Goal: Task Accomplishment & Management: Manage account settings

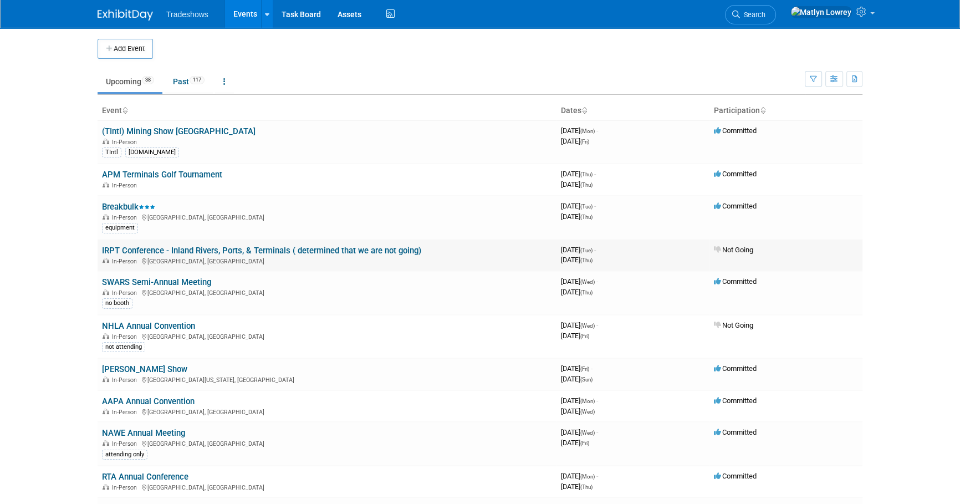
click at [135, 251] on link "IRPT Conference - Inland Rivers, Ports, & Terminals ( determined that we are no…" at bounding box center [261, 251] width 319 height 10
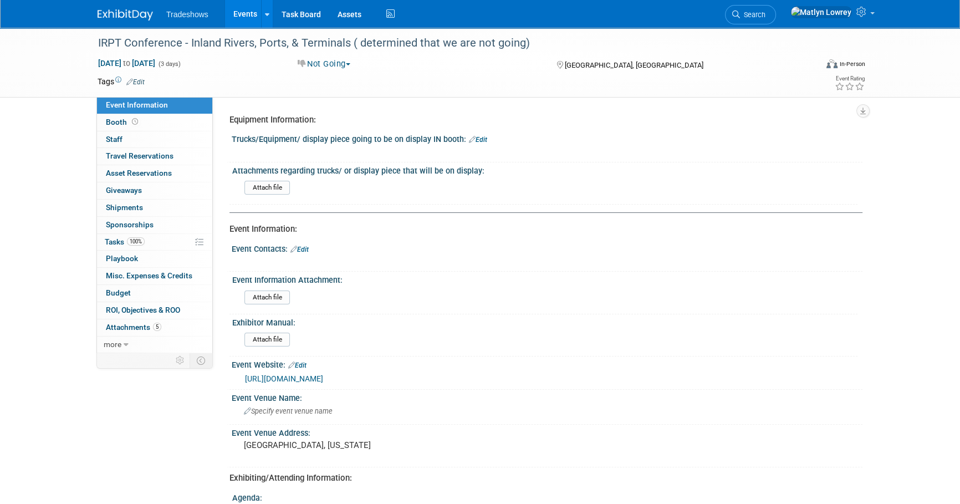
click at [128, 78] on icon at bounding box center [129, 81] width 7 height 7
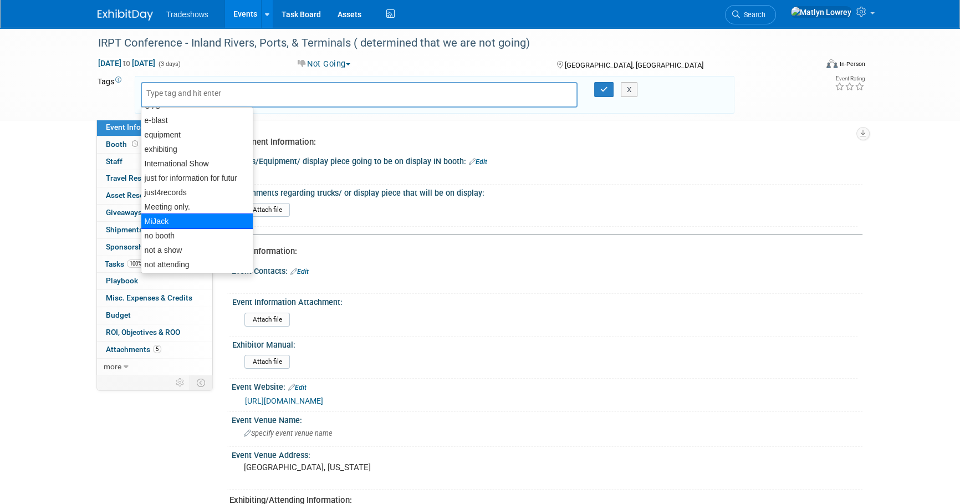
scroll to position [50, 0]
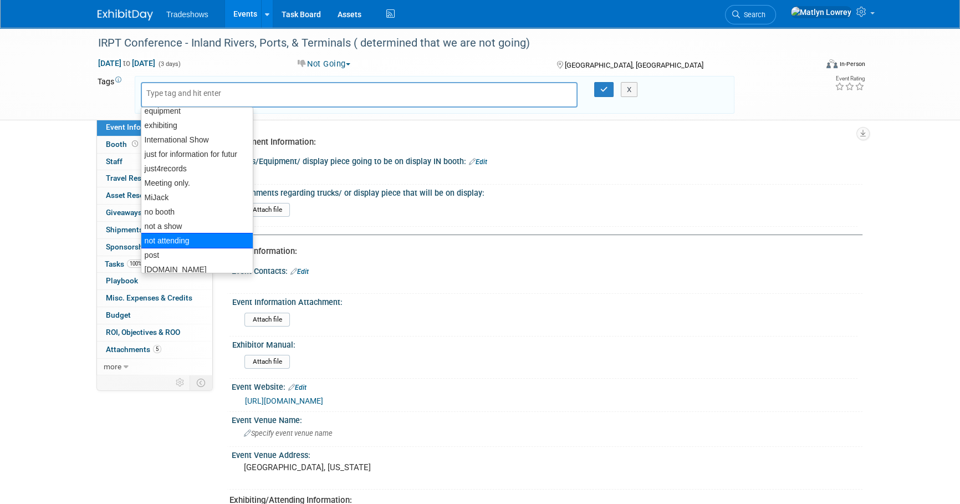
click at [164, 242] on div "not attending" at bounding box center [197, 241] width 113 height 16
type input "not attending"
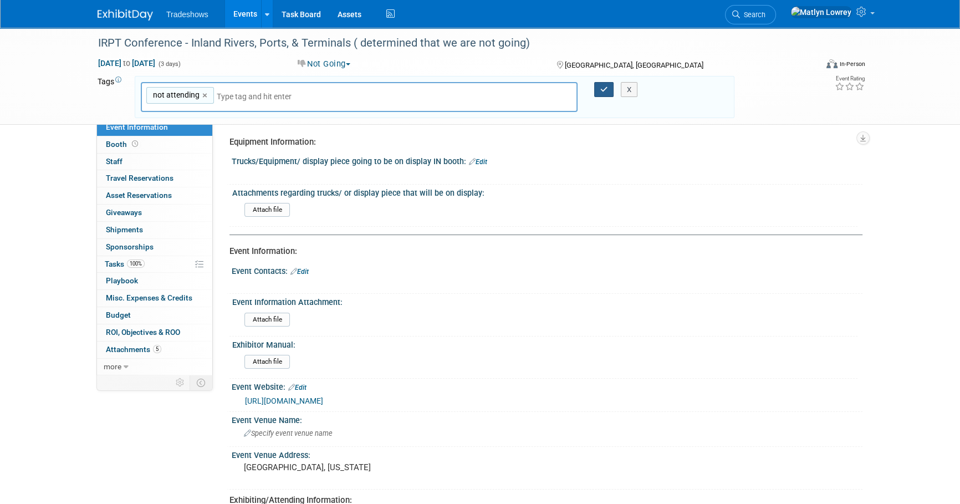
click at [605, 89] on icon "button" at bounding box center [604, 89] width 8 height 7
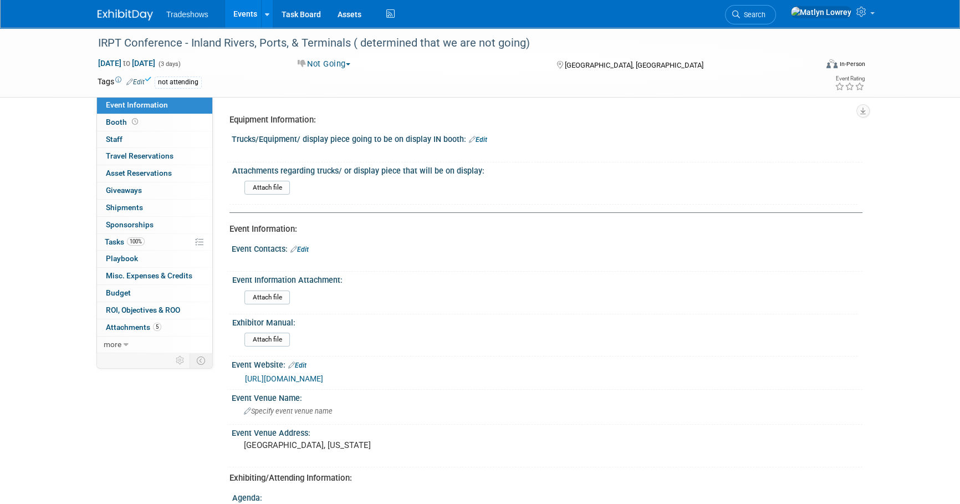
click at [243, 17] on link "Events" at bounding box center [245, 14] width 40 height 28
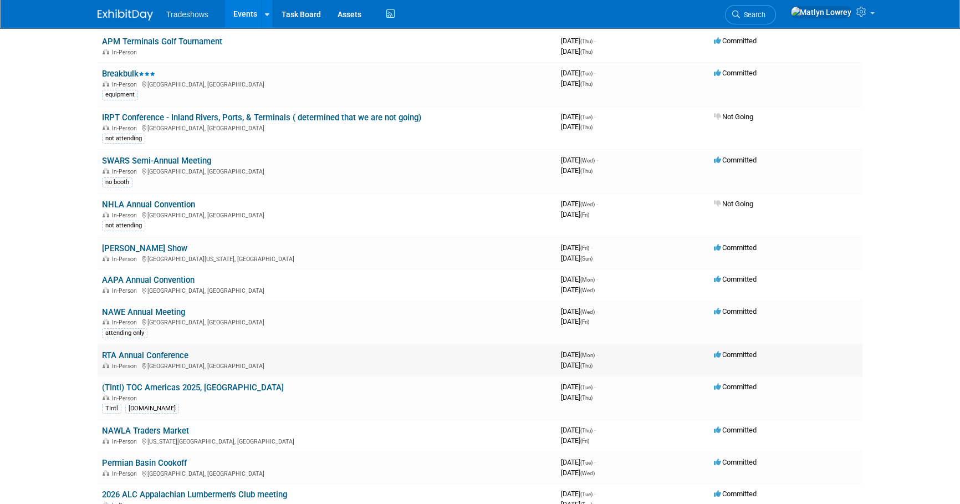
scroll to position [151, 0]
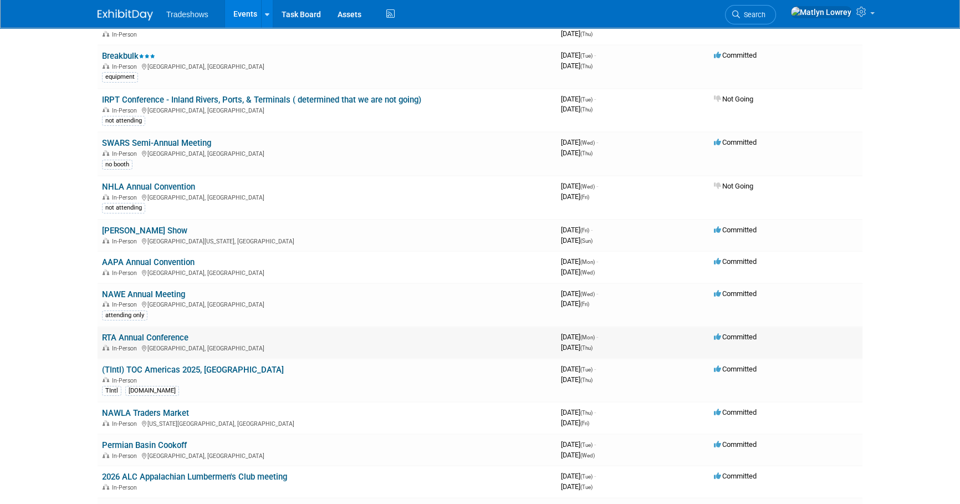
click at [141, 335] on link "RTA Annual Conference" at bounding box center [145, 338] width 86 height 10
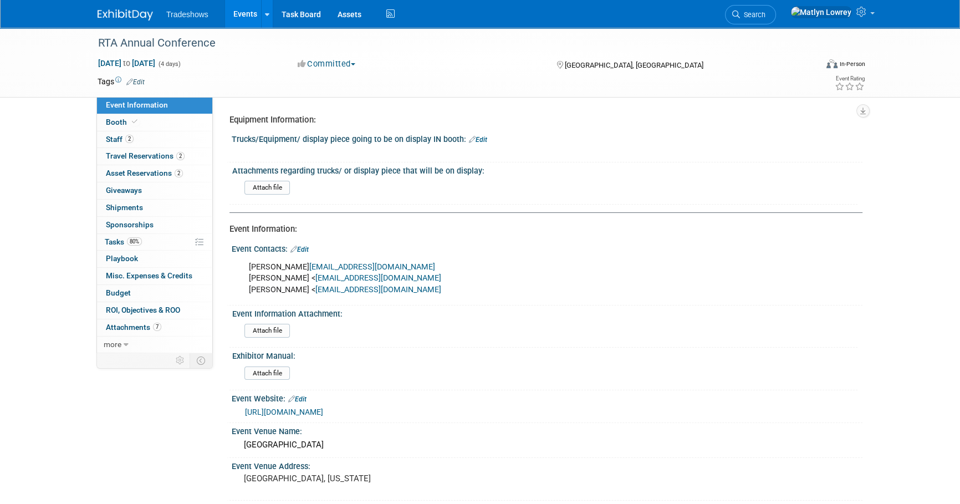
click at [242, 23] on link "Events" at bounding box center [245, 14] width 40 height 28
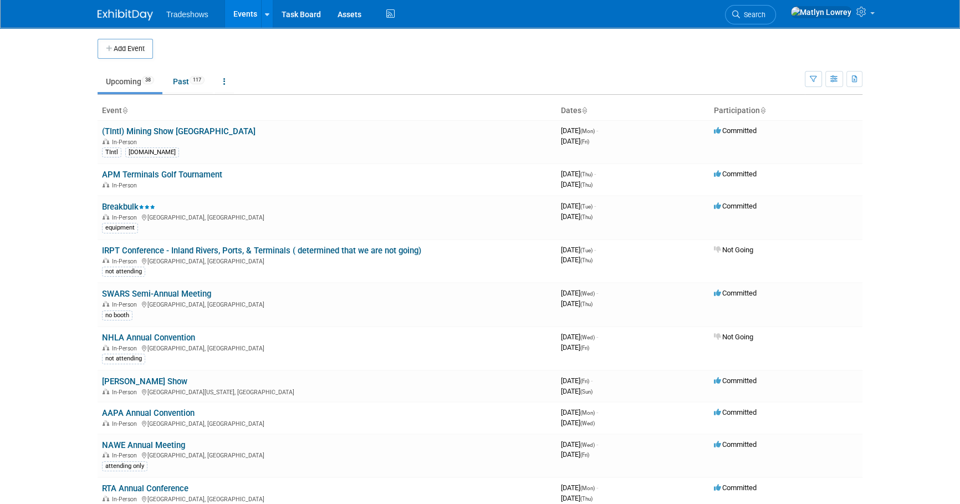
click at [114, 205] on link "Breakbulk" at bounding box center [128, 207] width 53 height 10
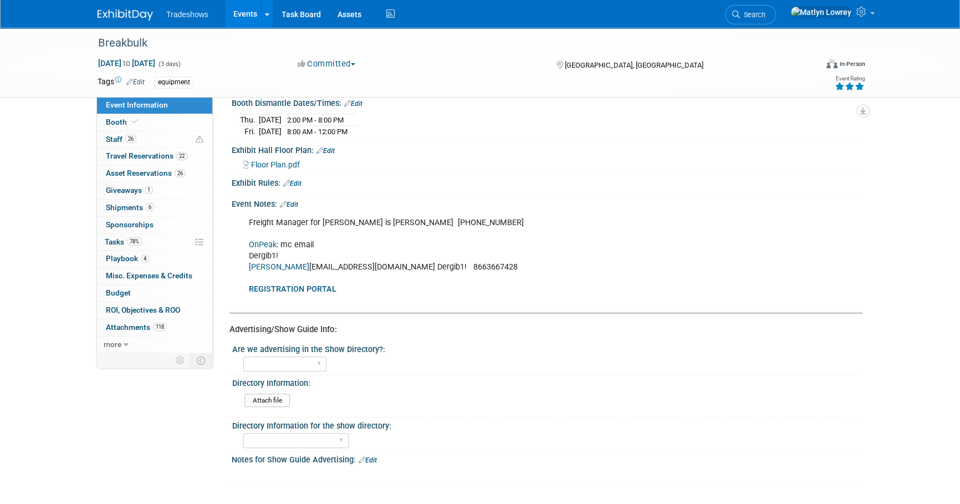
scroll to position [604, 0]
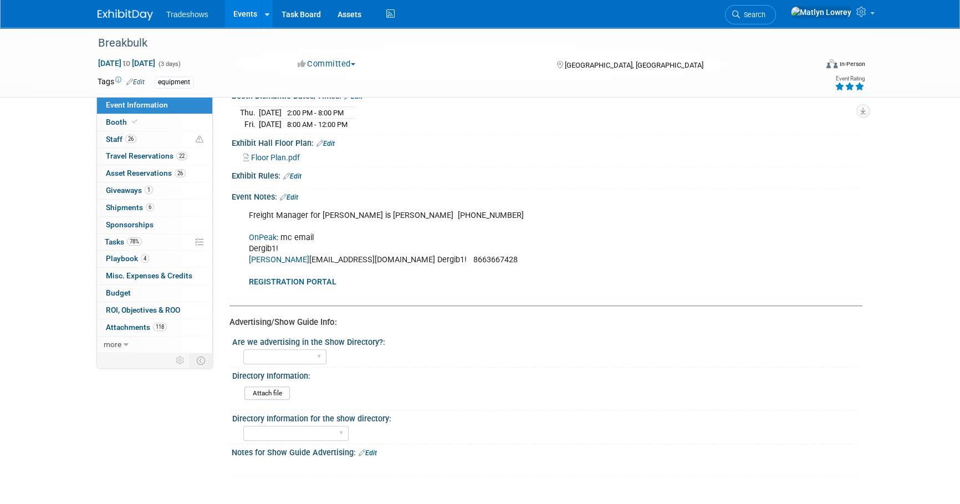
click at [262, 233] on link "OnPeak" at bounding box center [263, 237] width 28 height 9
click at [293, 277] on b "REGISTRATION PORTAL" at bounding box center [293, 281] width 88 height 9
click at [150, 238] on link "78% Tasks 78%" at bounding box center [154, 242] width 115 height 17
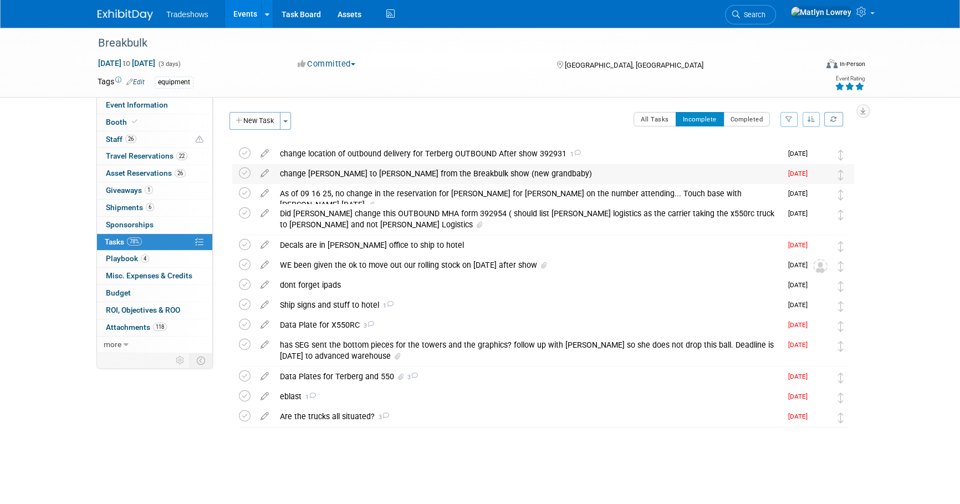
click at [359, 176] on div "change Hal to Rob Anatra from the Breakbulk show (new grandbaby)" at bounding box center [527, 173] width 507 height 19
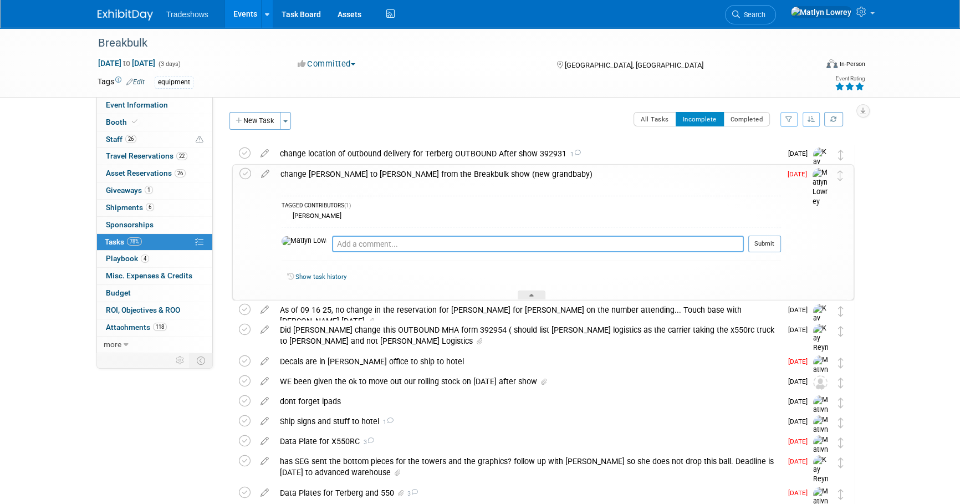
click at [354, 248] on textarea at bounding box center [538, 244] width 412 height 17
type textarea "em"
click at [268, 171] on icon at bounding box center [265, 172] width 19 height 14
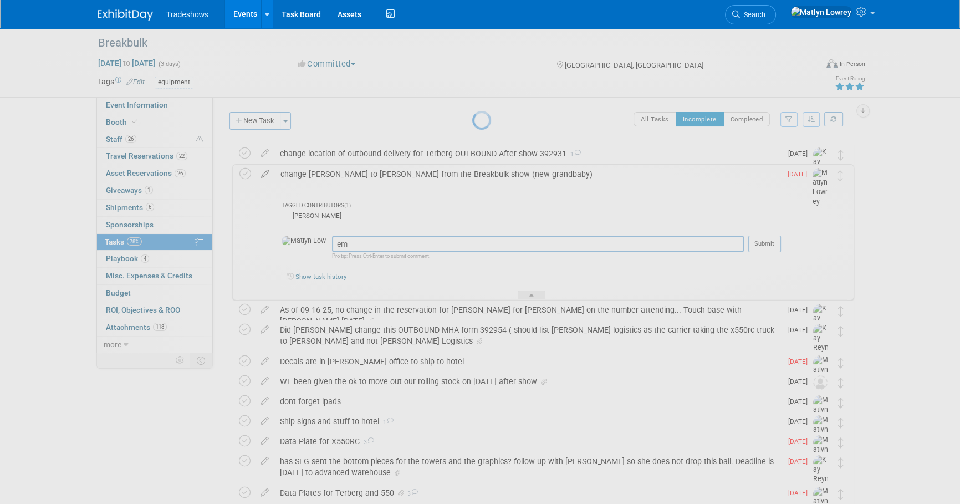
select select "8"
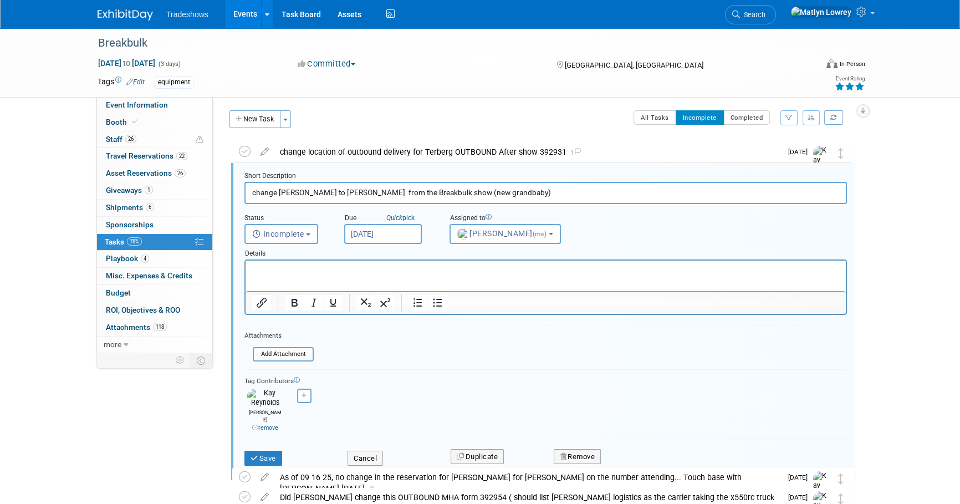
click at [405, 233] on input "Sep 22, 2025" at bounding box center [383, 234] width 78 height 20
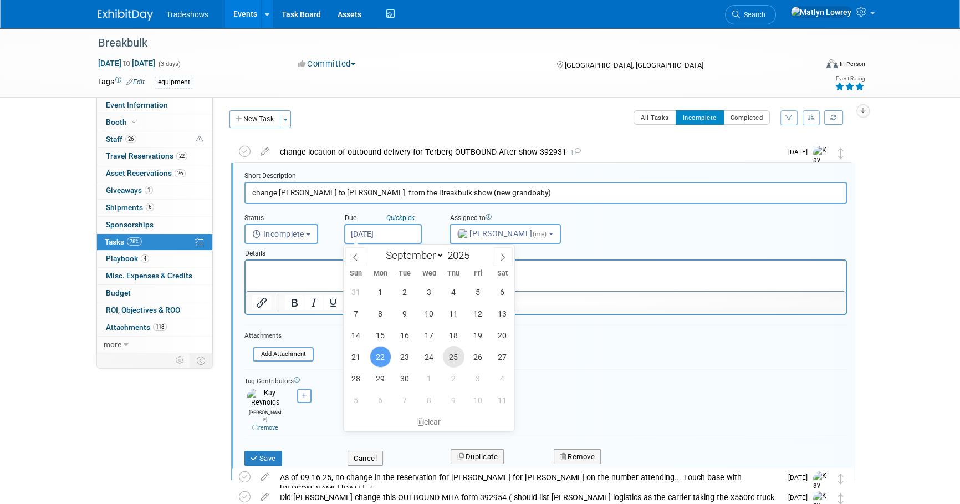
click at [452, 352] on span "25" at bounding box center [454, 357] width 22 height 22
type input "Sep 25, 2025"
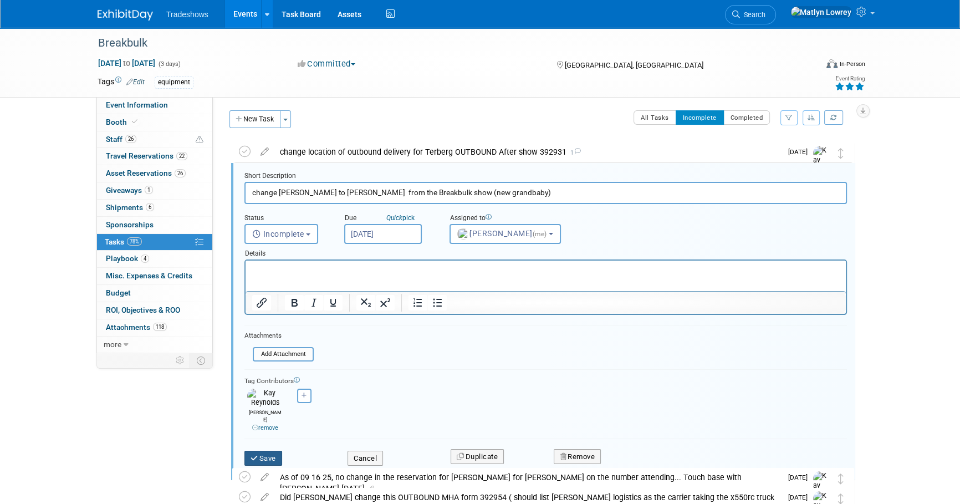
click at [265, 451] on button "Save" at bounding box center [263, 459] width 38 height 16
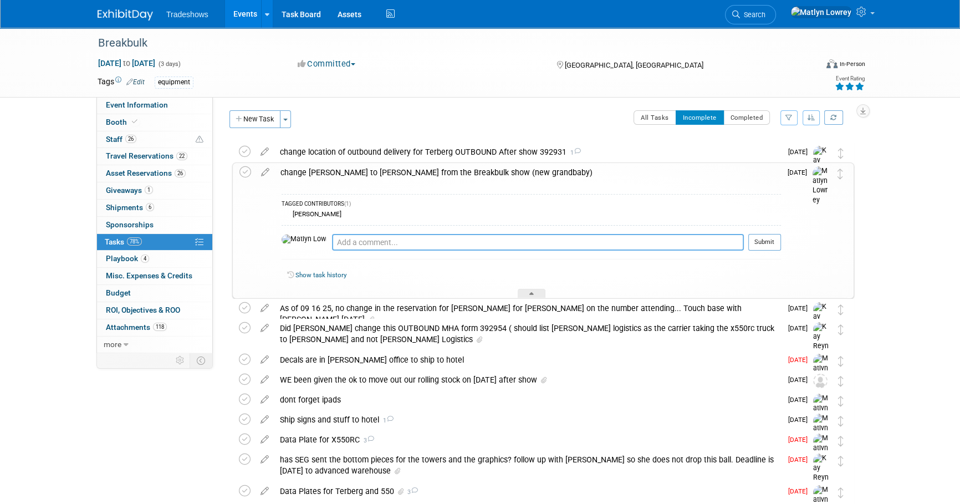
click at [332, 241] on textarea at bounding box center [538, 242] width 412 height 17
type textarea "emailed onpeak as I am no longer able to edit the reservations on the portal"
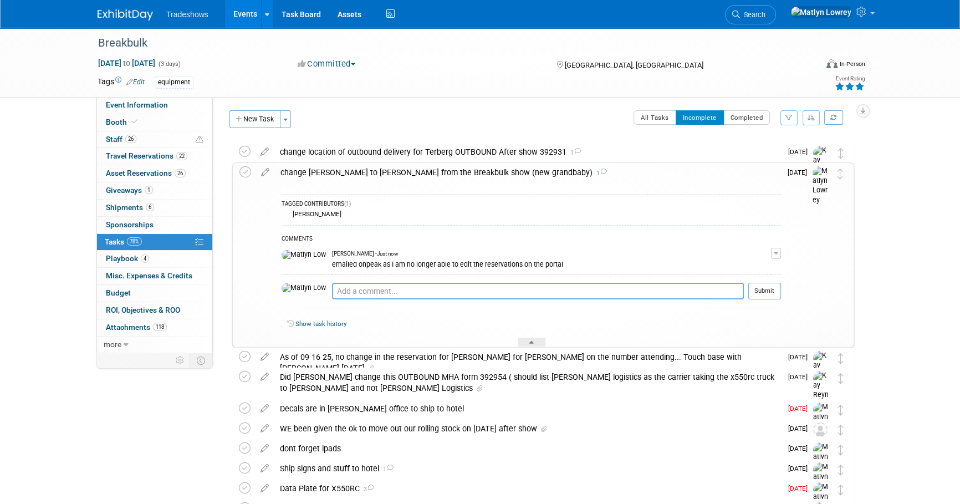
click at [352, 293] on textarea at bounding box center [538, 291] width 412 height 17
type textarea "cancelled Hals registration"
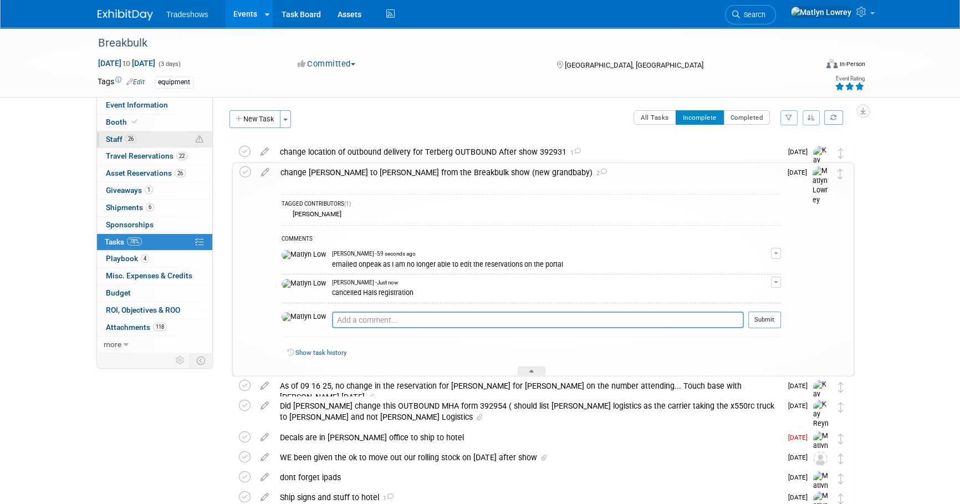
click at [132, 141] on span "26" at bounding box center [130, 139] width 11 height 8
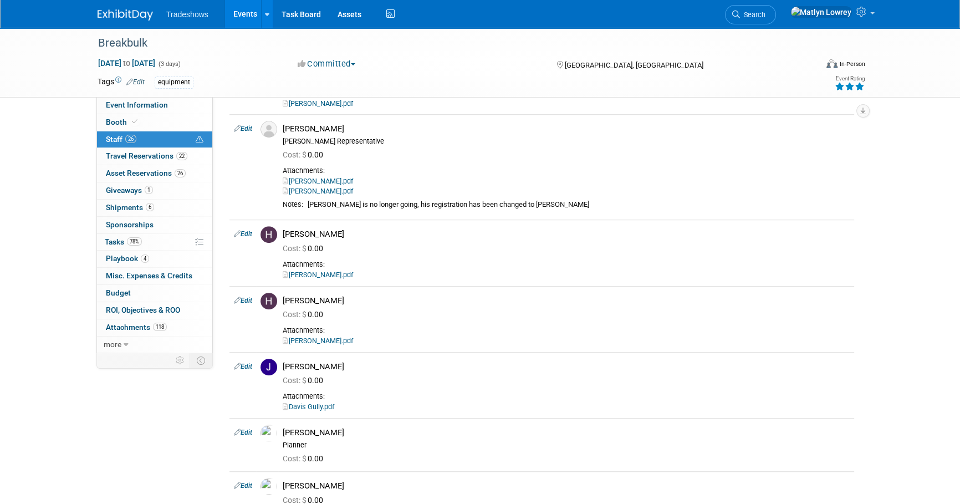
scroll to position [856, 0]
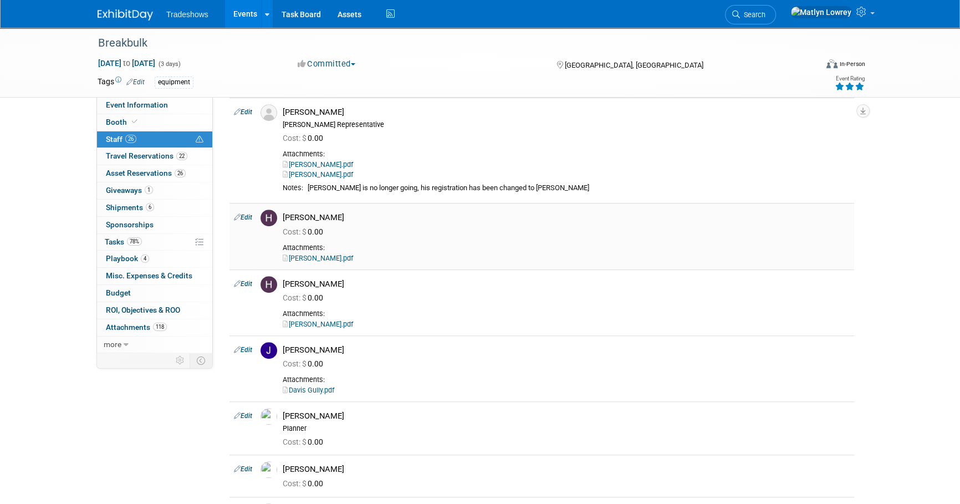
click at [248, 219] on link "Edit" at bounding box center [243, 217] width 18 height 8
select select "ba4b219f-4279-4619-abd6-6b01f6bbadc3"
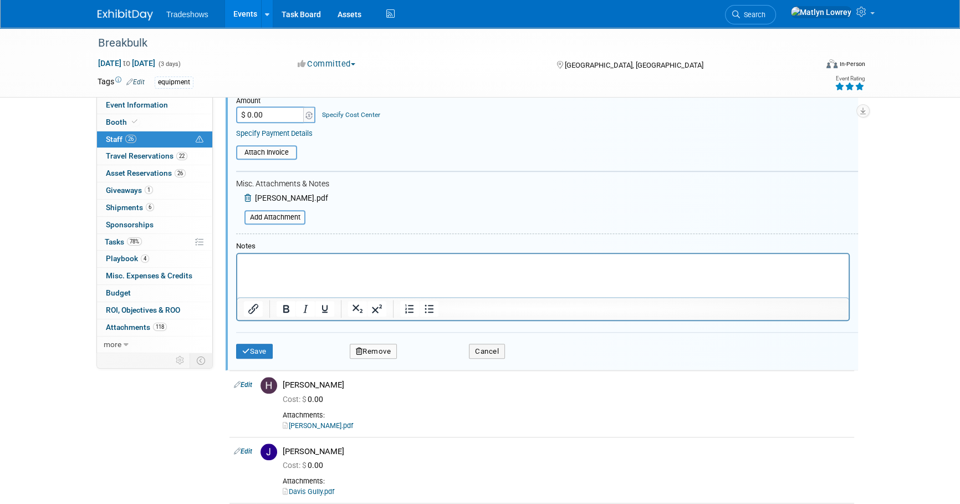
scroll to position [1135, 0]
click at [283, 263] on p "Rich Text Area. Press ALT-0 for help." at bounding box center [543, 262] width 599 height 11
click at [365, 351] on button "Remove" at bounding box center [374, 351] width 48 height 16
click at [427, 359] on icon at bounding box center [425, 358] width 7 height 6
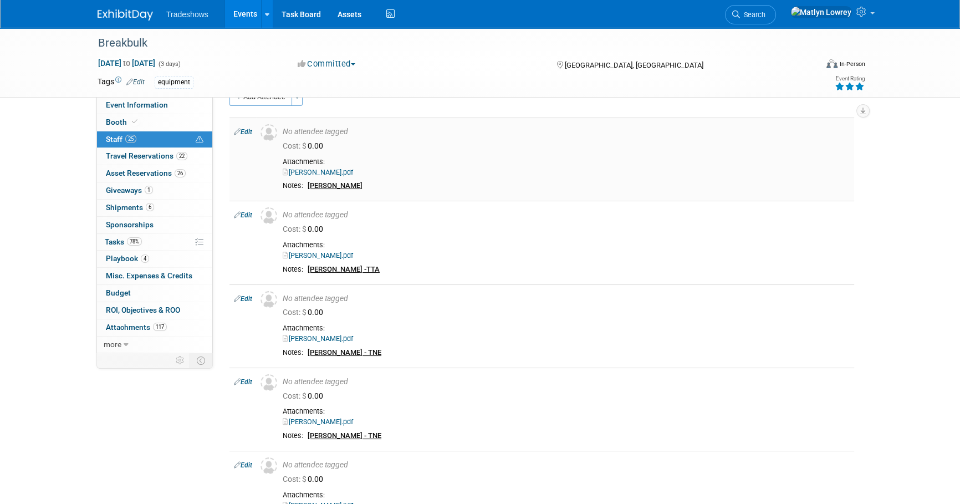
scroll to position [0, 0]
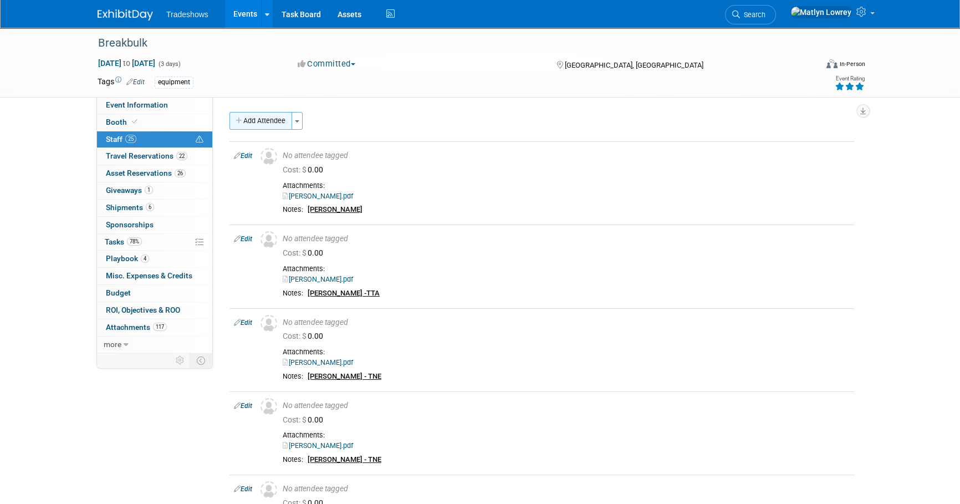
click at [254, 116] on button "Add Attendee" at bounding box center [260, 121] width 63 height 18
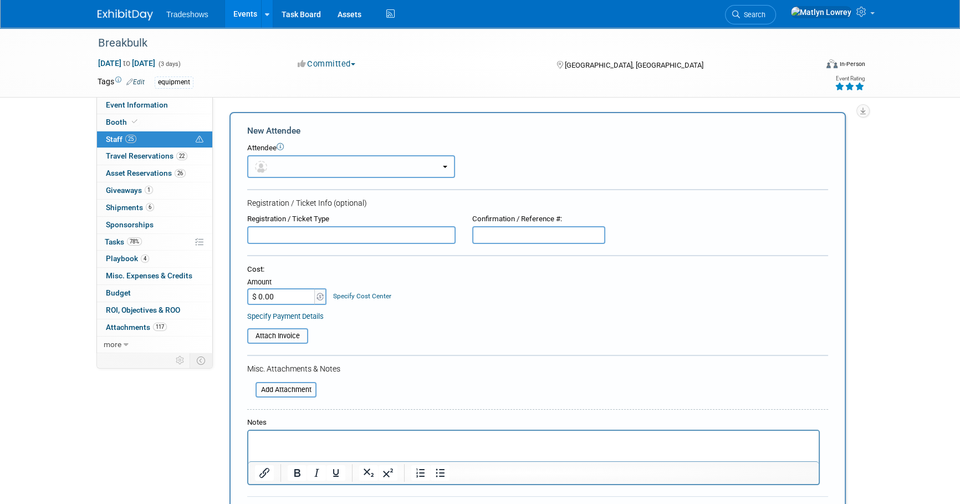
click at [298, 172] on button "button" at bounding box center [351, 166] width 208 height 23
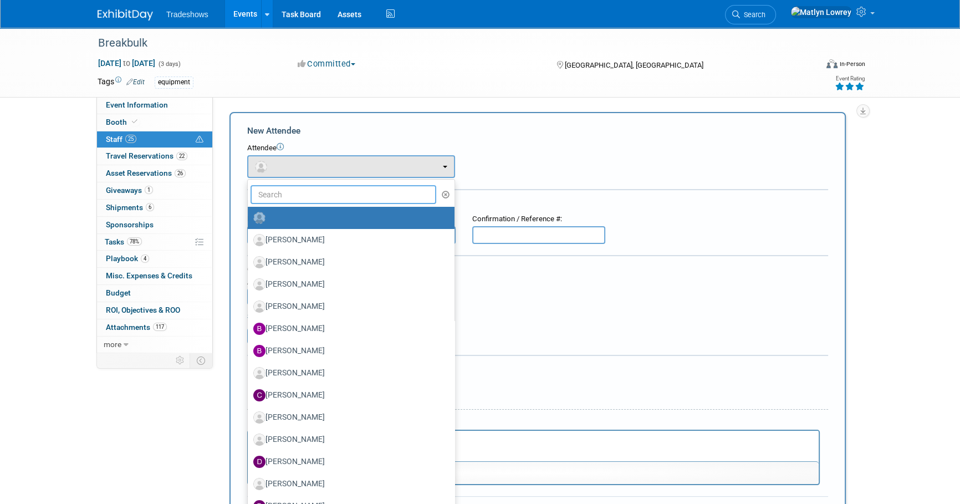
click at [294, 198] on input "text" at bounding box center [344, 194] width 186 height 19
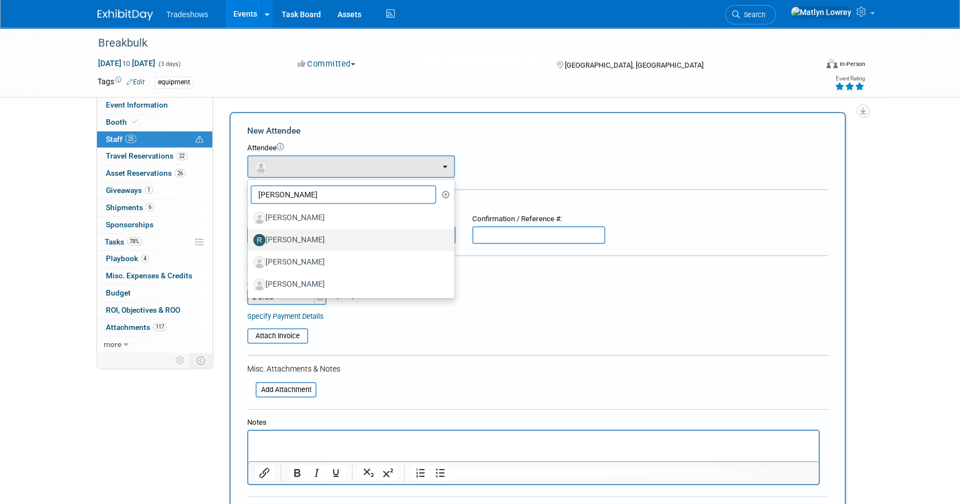
type input "Rob"
click at [294, 245] on label "Rob Anatra" at bounding box center [348, 240] width 190 height 18
click at [249, 242] on input "Rob Anatra" at bounding box center [245, 238] width 7 height 7
select select "b314f4bf-4480-43e1-bff5-617f8f272090"
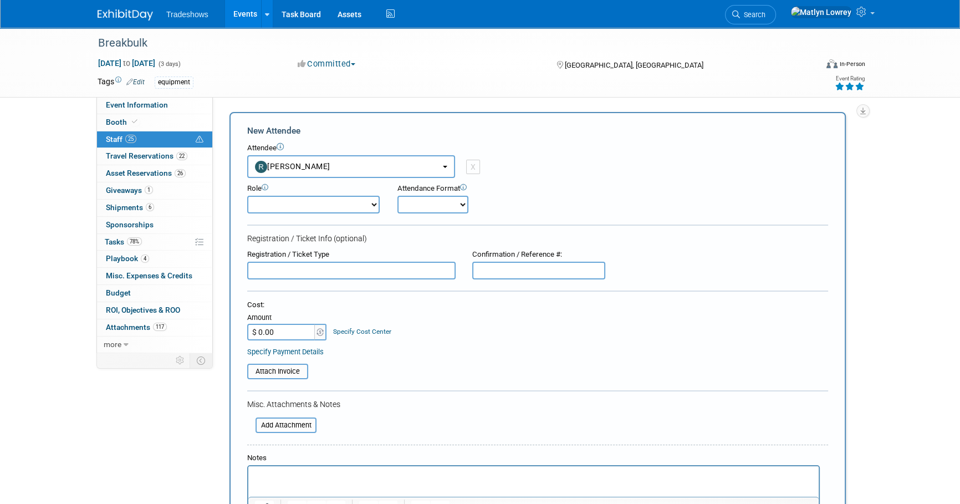
scroll to position [151, 0]
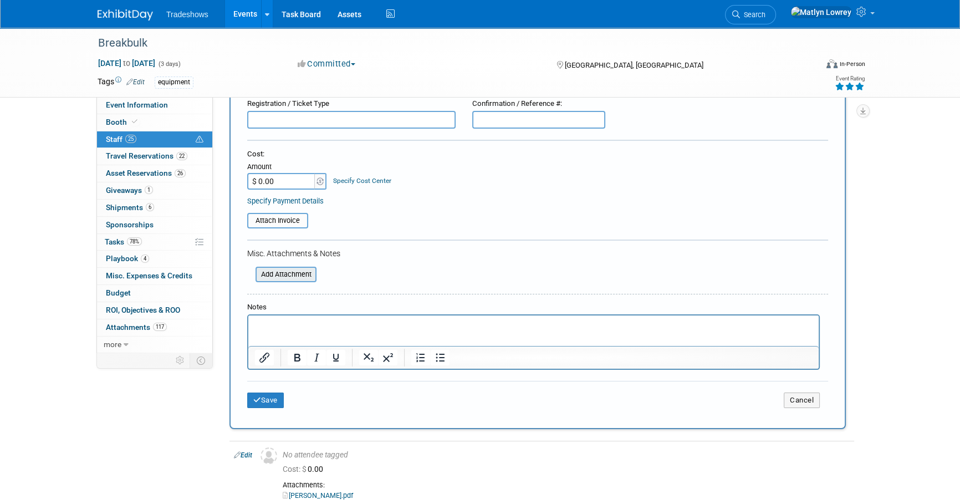
click at [283, 273] on input "file" at bounding box center [249, 274] width 132 height 13
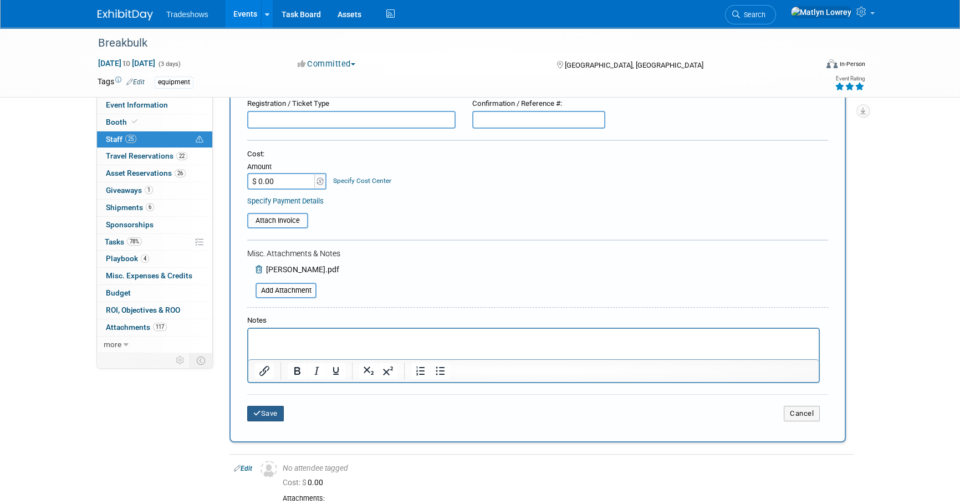
click at [281, 410] on button "Save" at bounding box center [265, 414] width 37 height 16
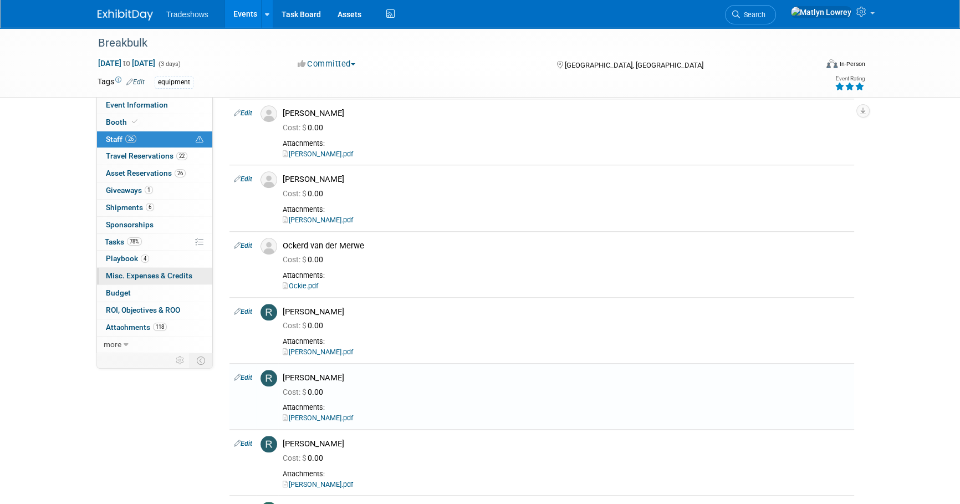
scroll to position [1259, 0]
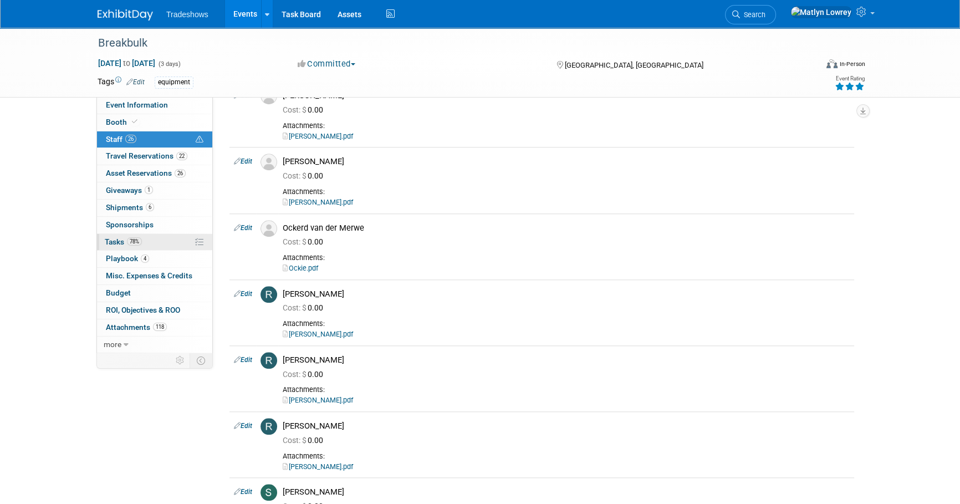
click at [139, 237] on span "78%" at bounding box center [134, 241] width 15 height 8
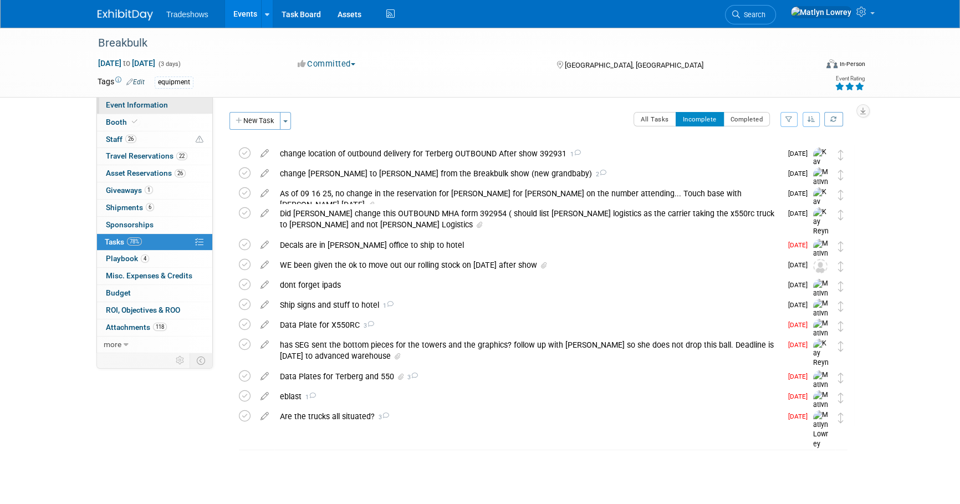
click at [145, 107] on span "Event Information" at bounding box center [137, 104] width 62 height 9
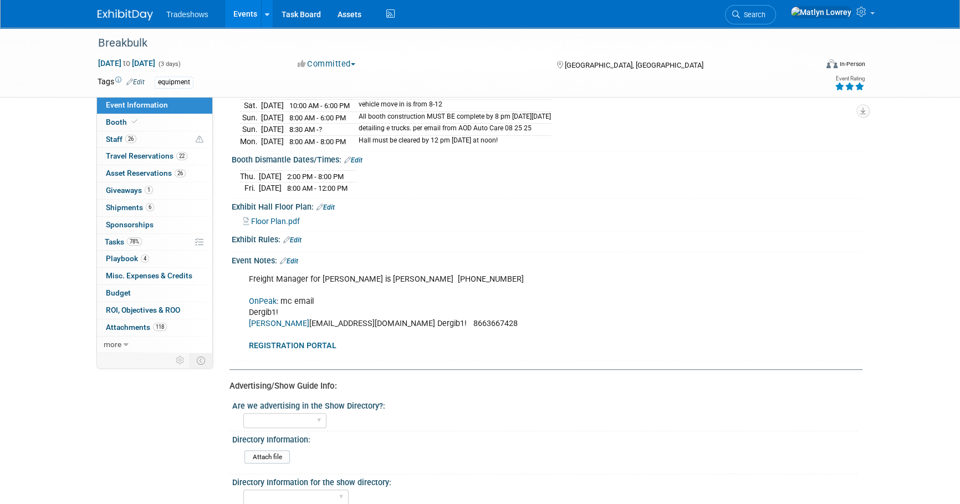
scroll to position [541, 0]
click at [126, 155] on span "Travel Reservations 22" at bounding box center [146, 155] width 81 height 9
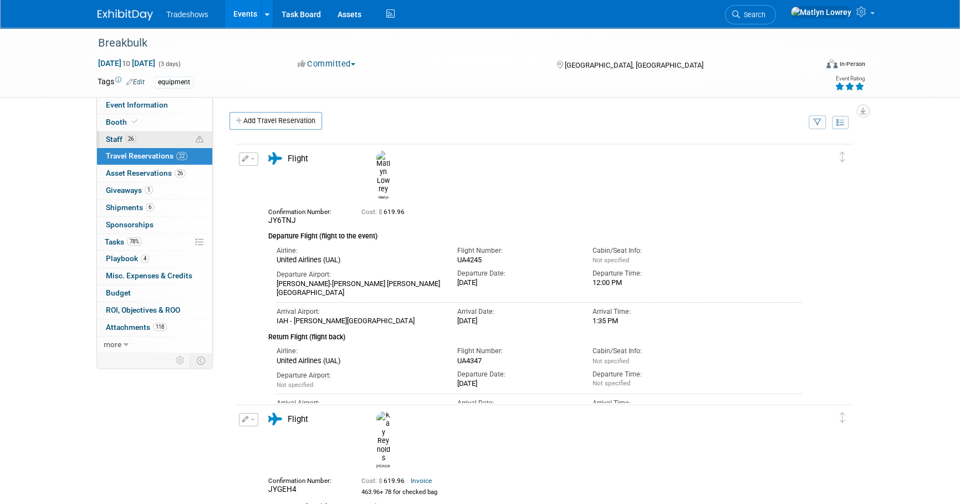
click at [124, 142] on span "Staff 26" at bounding box center [121, 139] width 30 height 9
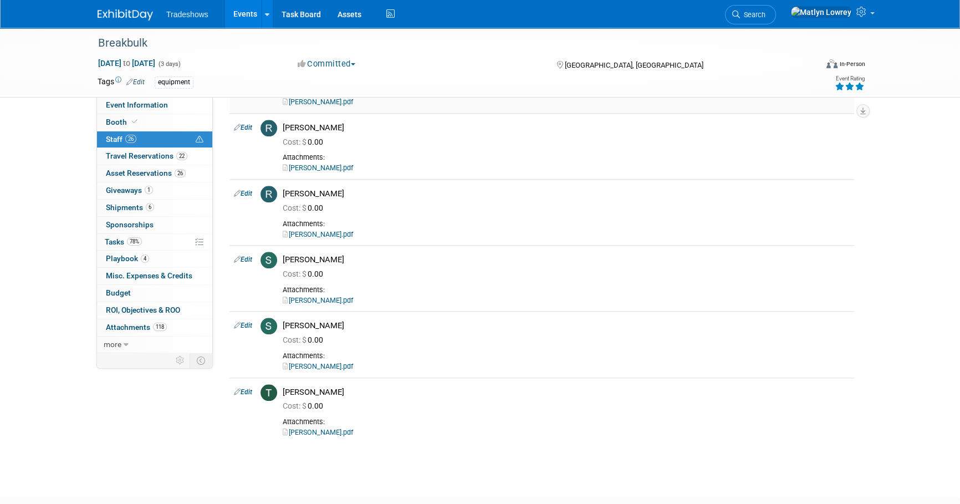
scroll to position [1561, 0]
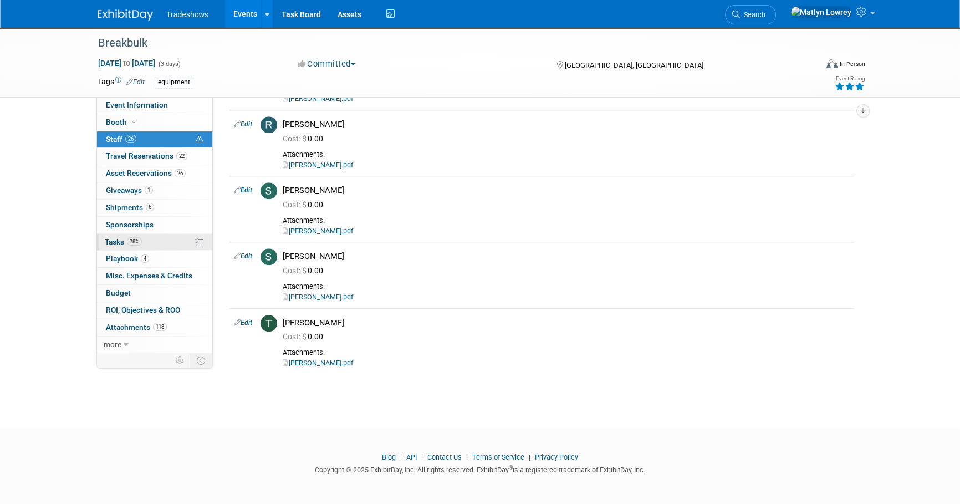
click at [140, 241] on span "78%" at bounding box center [134, 241] width 15 height 8
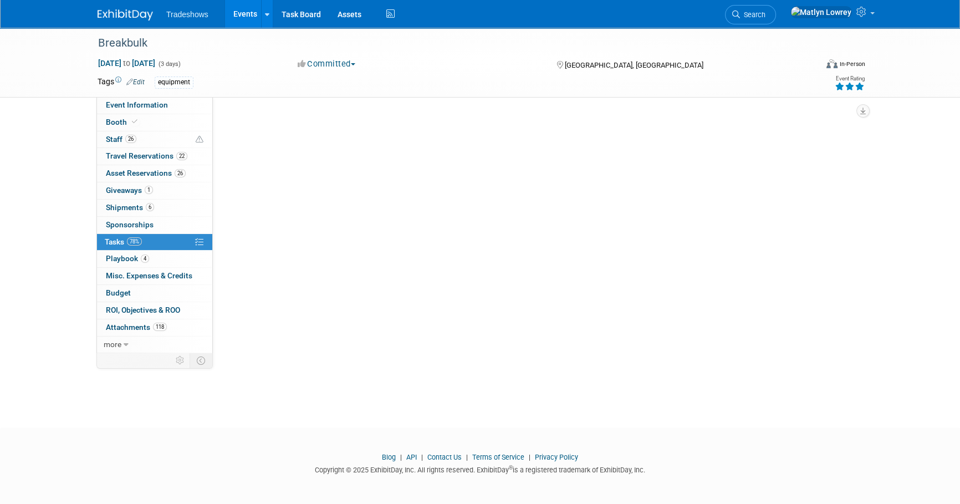
scroll to position [0, 0]
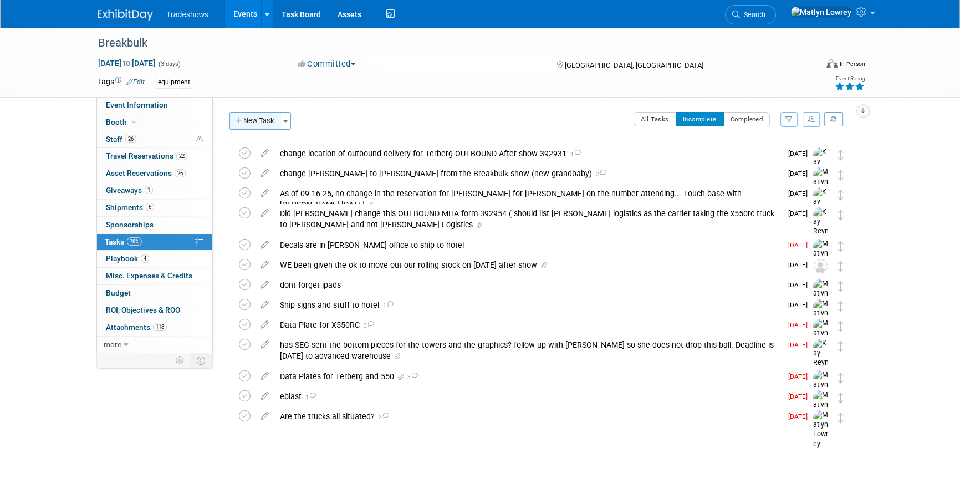
click at [242, 124] on button "New Task" at bounding box center [254, 121] width 51 height 18
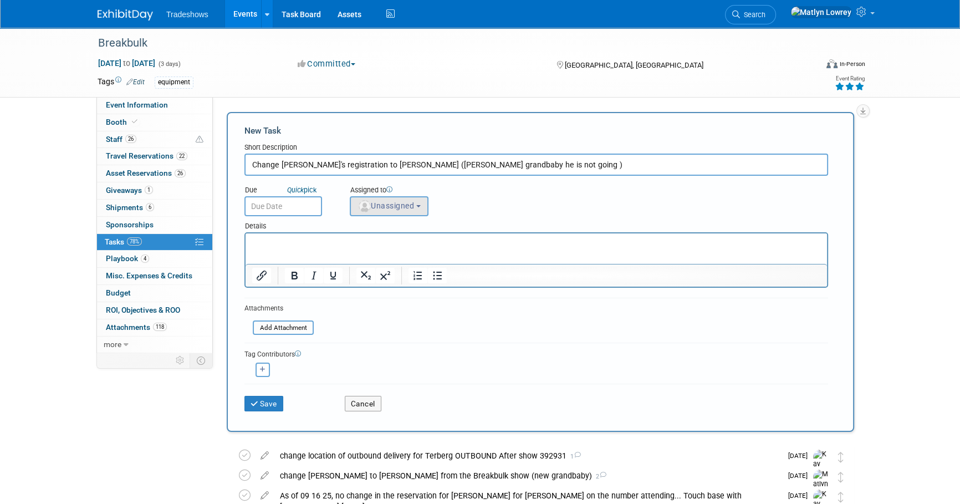
type input "Change Hal's registration to Rob (hal grandbaby he is not going )"
click at [396, 211] on button "Unassigned" at bounding box center [389, 206] width 79 height 20
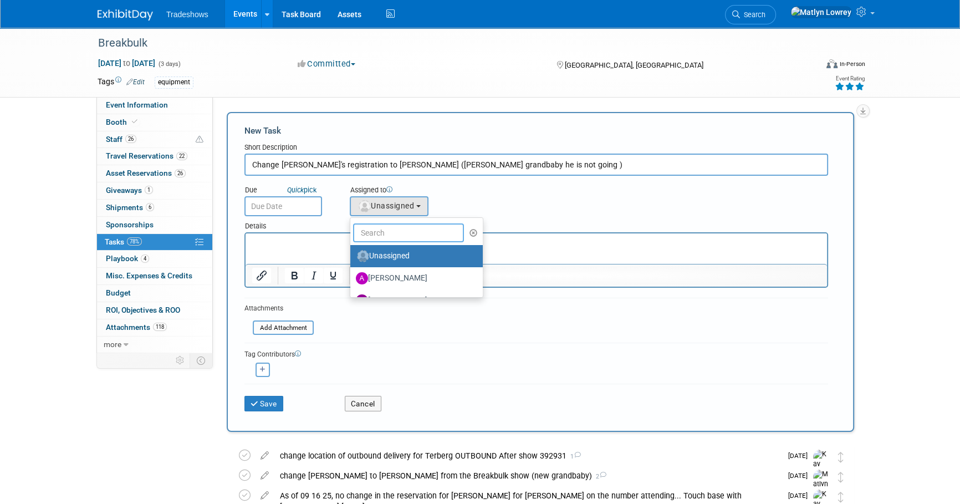
click at [396, 224] on input "text" at bounding box center [408, 232] width 111 height 19
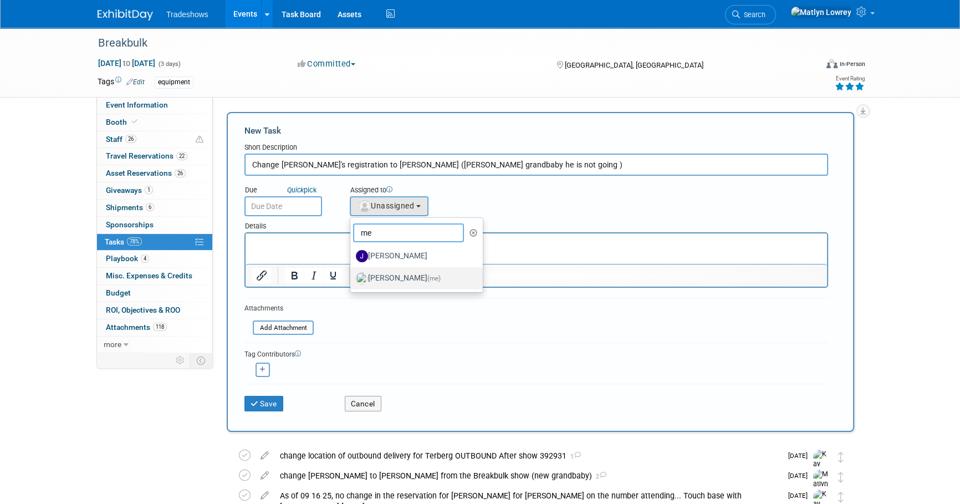
type input "me"
click at [377, 282] on label "Matlyn Lowrey (me)" at bounding box center [414, 278] width 116 height 18
click at [352, 280] on input "Matlyn Lowrey (me)" at bounding box center [348, 276] width 7 height 7
select select "53a61db3-ae1f-4f8e-85ed-74f10af30436"
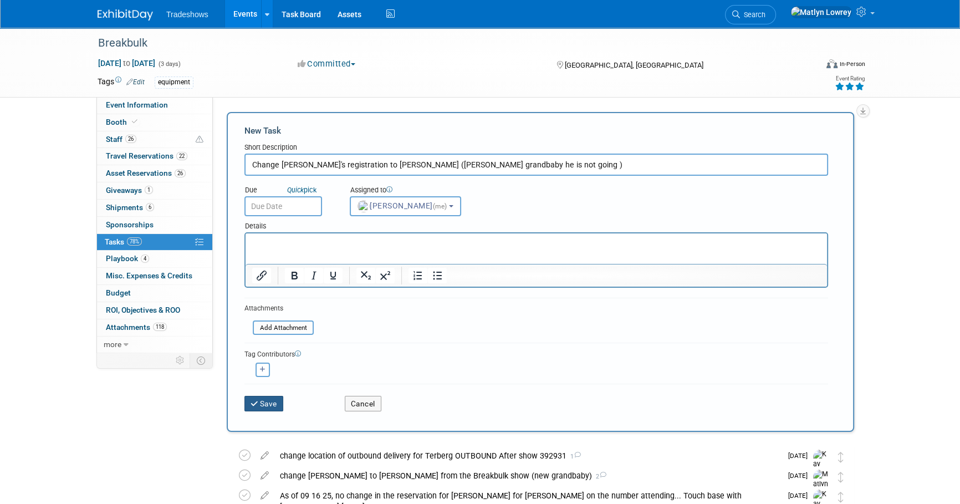
drag, startPoint x: 272, startPoint y: 410, endPoint x: 273, endPoint y: 403, distance: 6.7
click at [272, 405] on button "Save" at bounding box center [263, 404] width 39 height 16
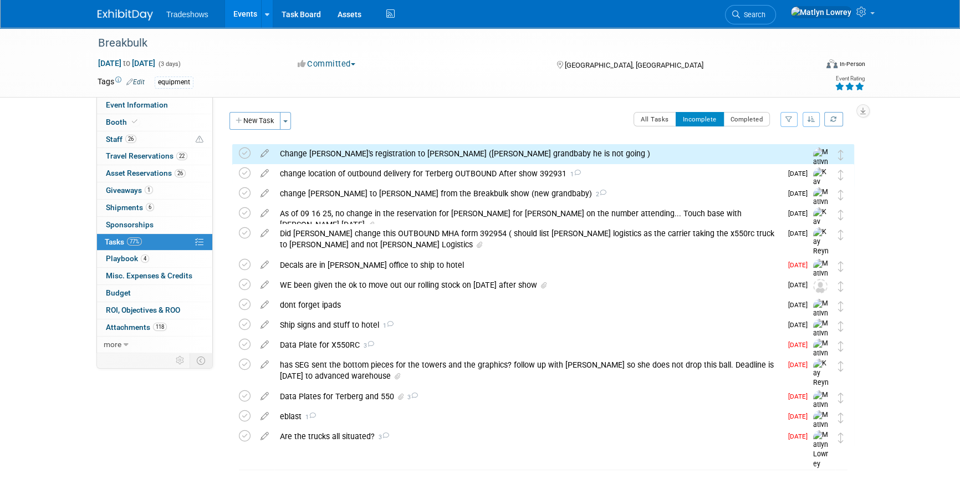
click at [333, 155] on div "Change Hal's registration to Rob (hal grandbaby he is not going )" at bounding box center [532, 153] width 517 height 19
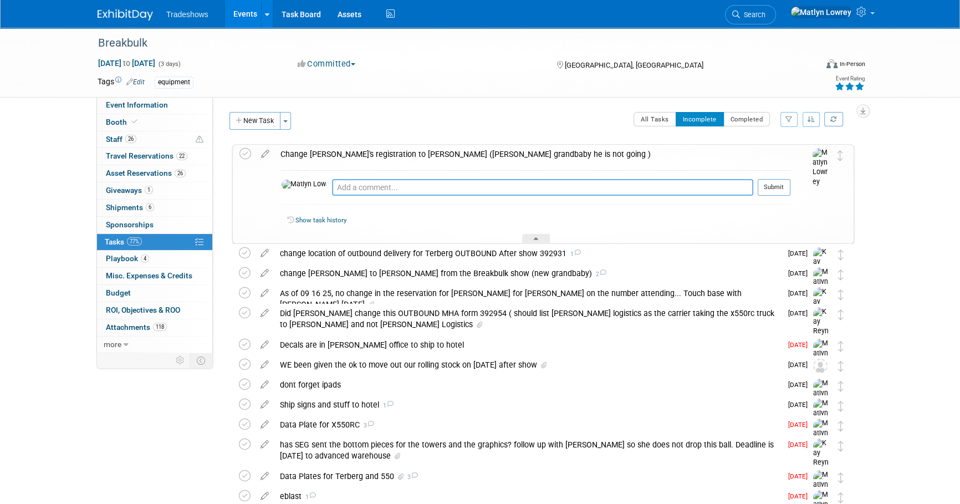
click at [346, 191] on textarea at bounding box center [542, 187] width 421 height 17
type textarea "this has been done"
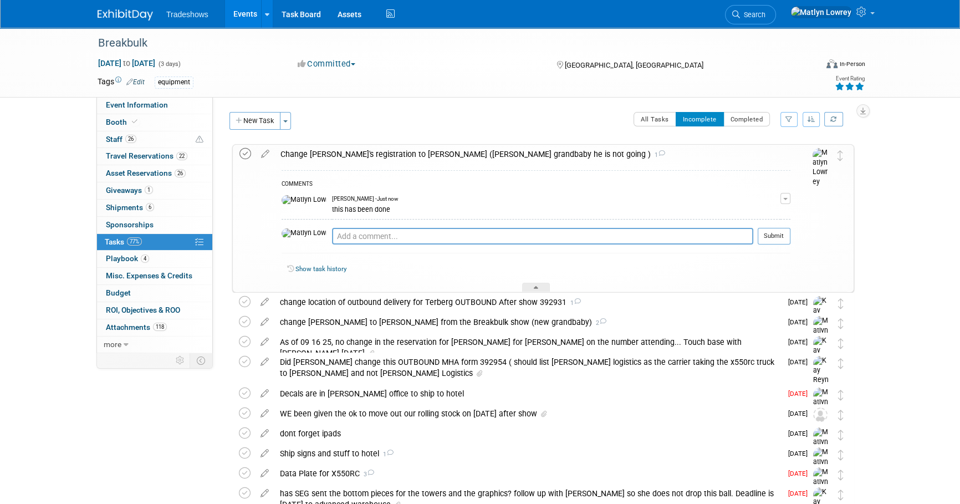
click at [241, 150] on icon at bounding box center [245, 154] width 12 height 12
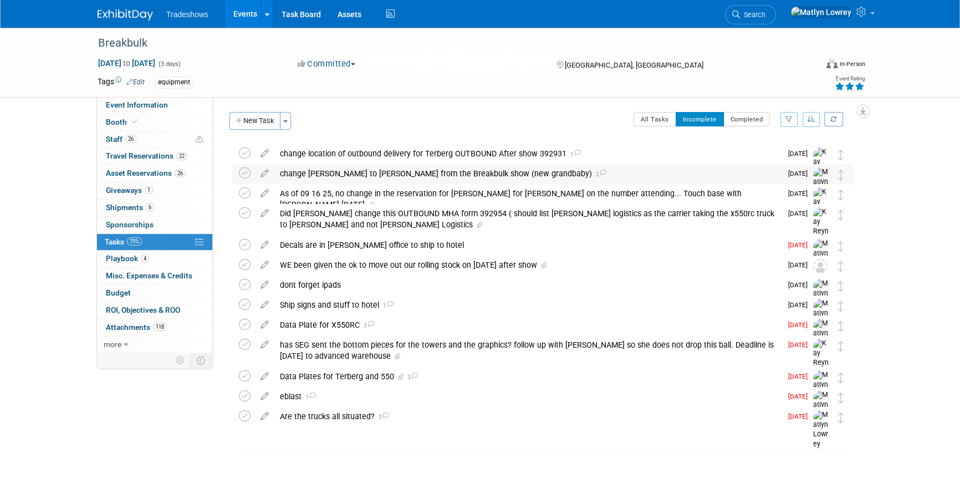
click at [330, 173] on div "change Hal to Rob Anatra from the Breakbulk show (new grandbaby) 2" at bounding box center [527, 173] width 507 height 19
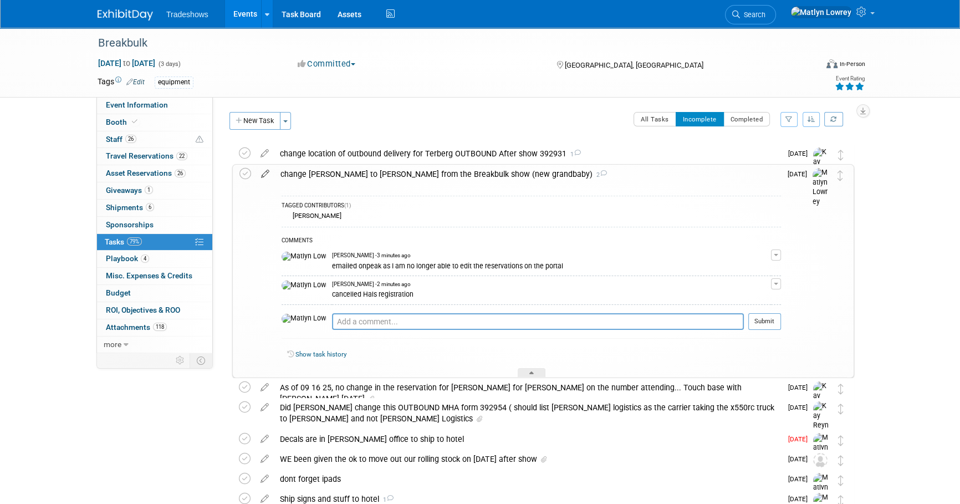
click at [265, 176] on icon at bounding box center [265, 172] width 19 height 14
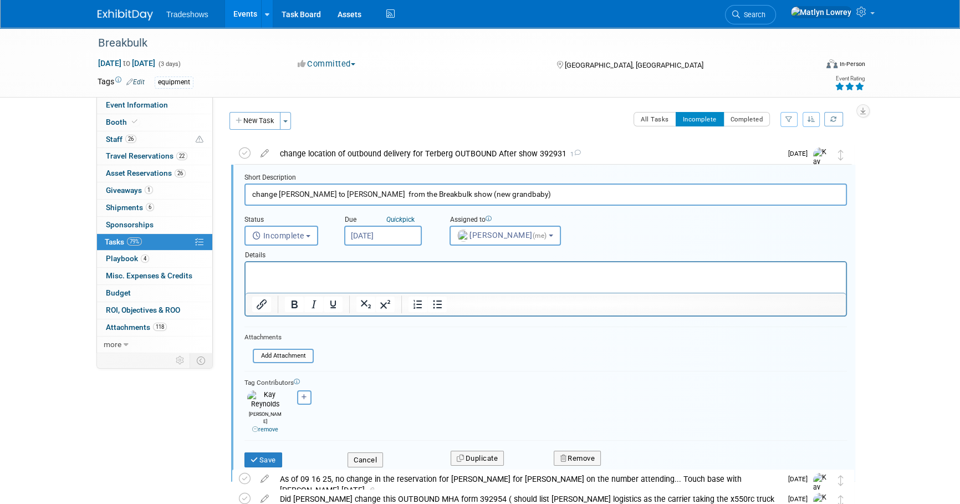
scroll to position [2, 0]
type input "change Hal to Rob Anatra from the Breakbulk show HOTEL RESERVATION"
click at [261, 451] on button "Save" at bounding box center [263, 459] width 38 height 16
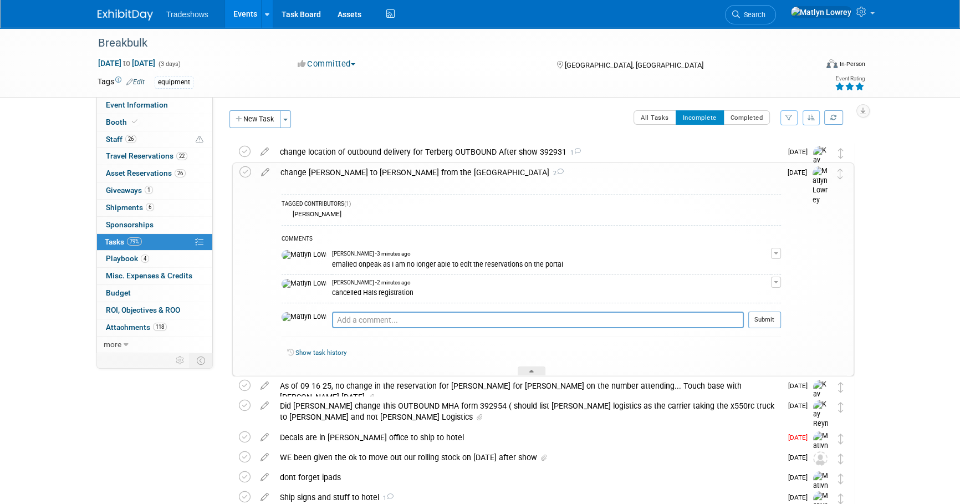
click at [241, 8] on link "Events" at bounding box center [245, 14] width 40 height 28
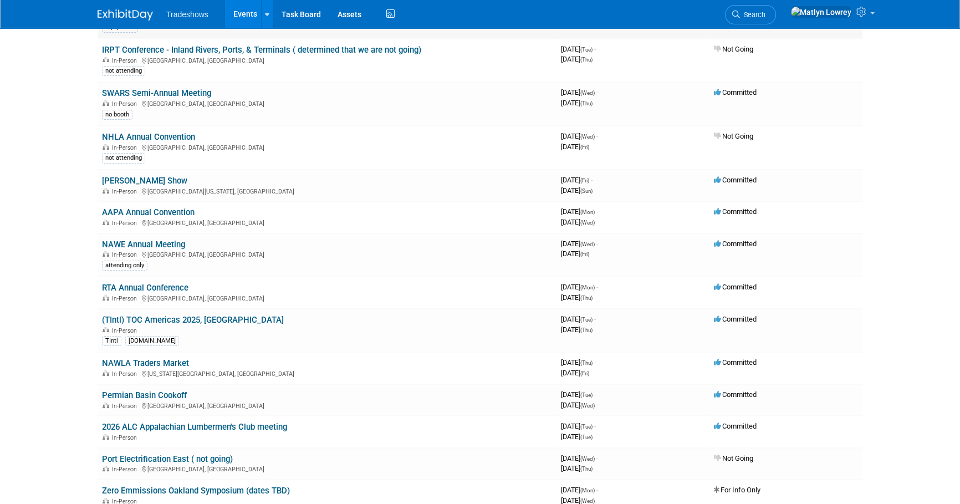
scroll to position [201, 0]
click at [392, 16] on icon at bounding box center [391, 14] width 14 height 17
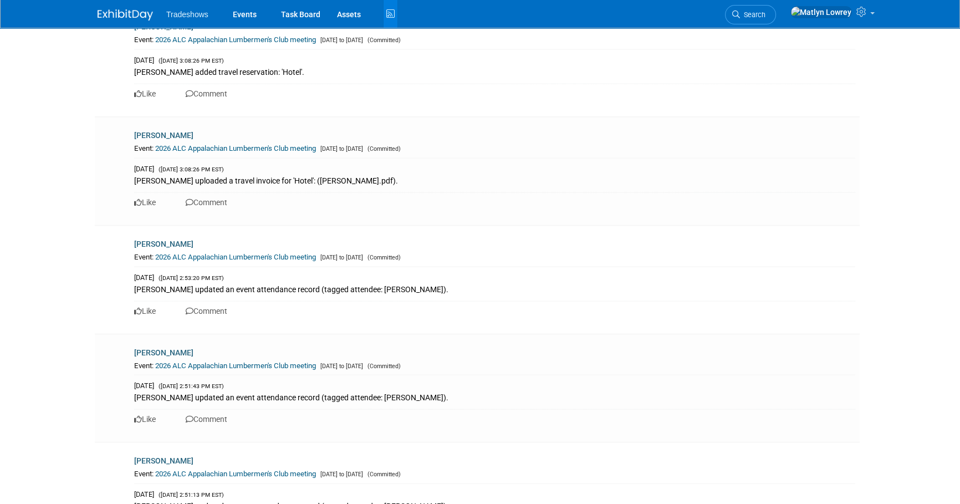
scroll to position [2973, 0]
